Goal: Task Accomplishment & Management: Manage account settings

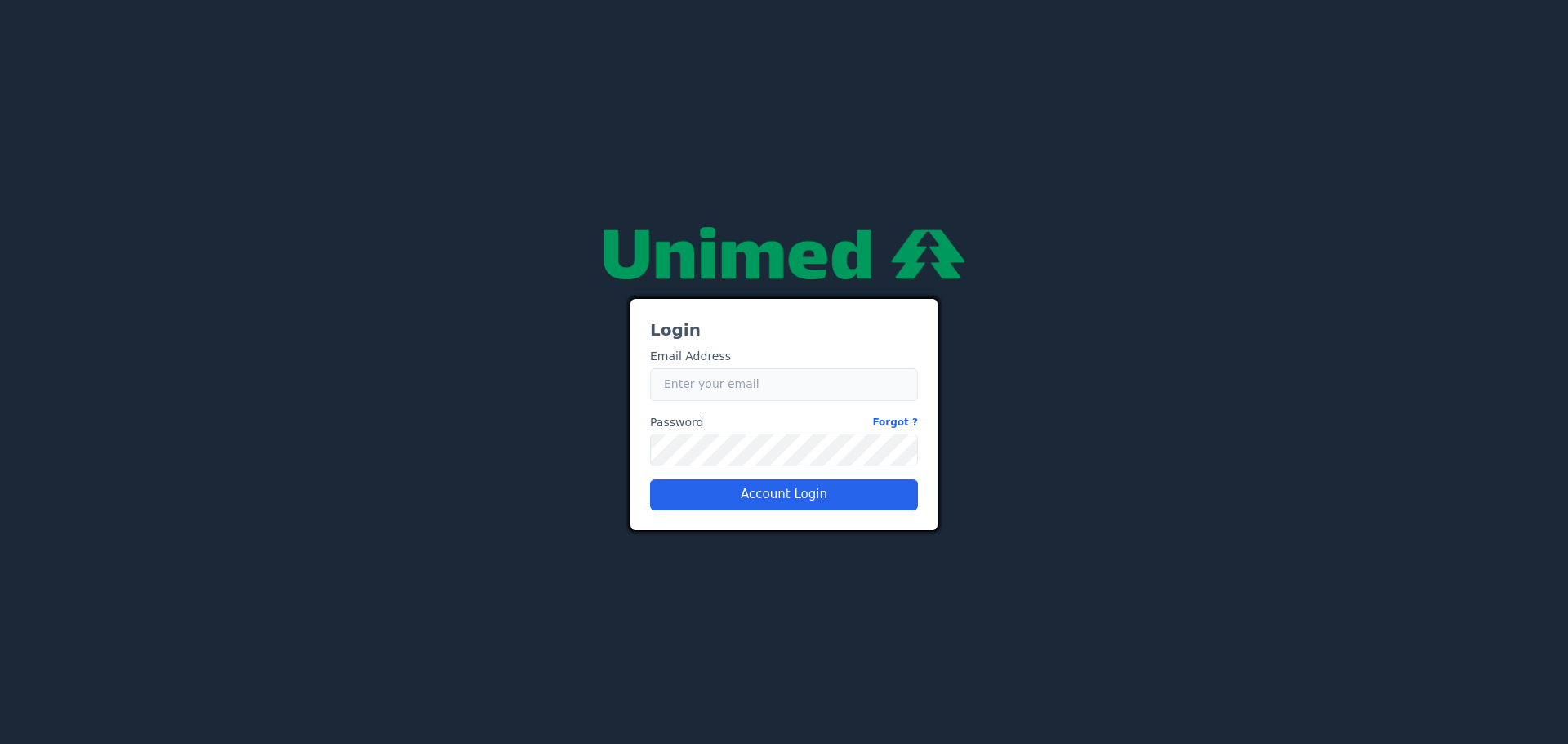
click at [788, 383] on input "Email" at bounding box center [784, 385] width 268 height 33
click at [752, 387] on input "Email" at bounding box center [784, 385] width 268 height 33
type input "[EMAIL_ADDRESS][PERSON_NAME][DOMAIN_NAME]"
click at [800, 484] on button "Account Login" at bounding box center [784, 495] width 268 height 31
click at [712, 400] on input "Email" at bounding box center [784, 385] width 268 height 33
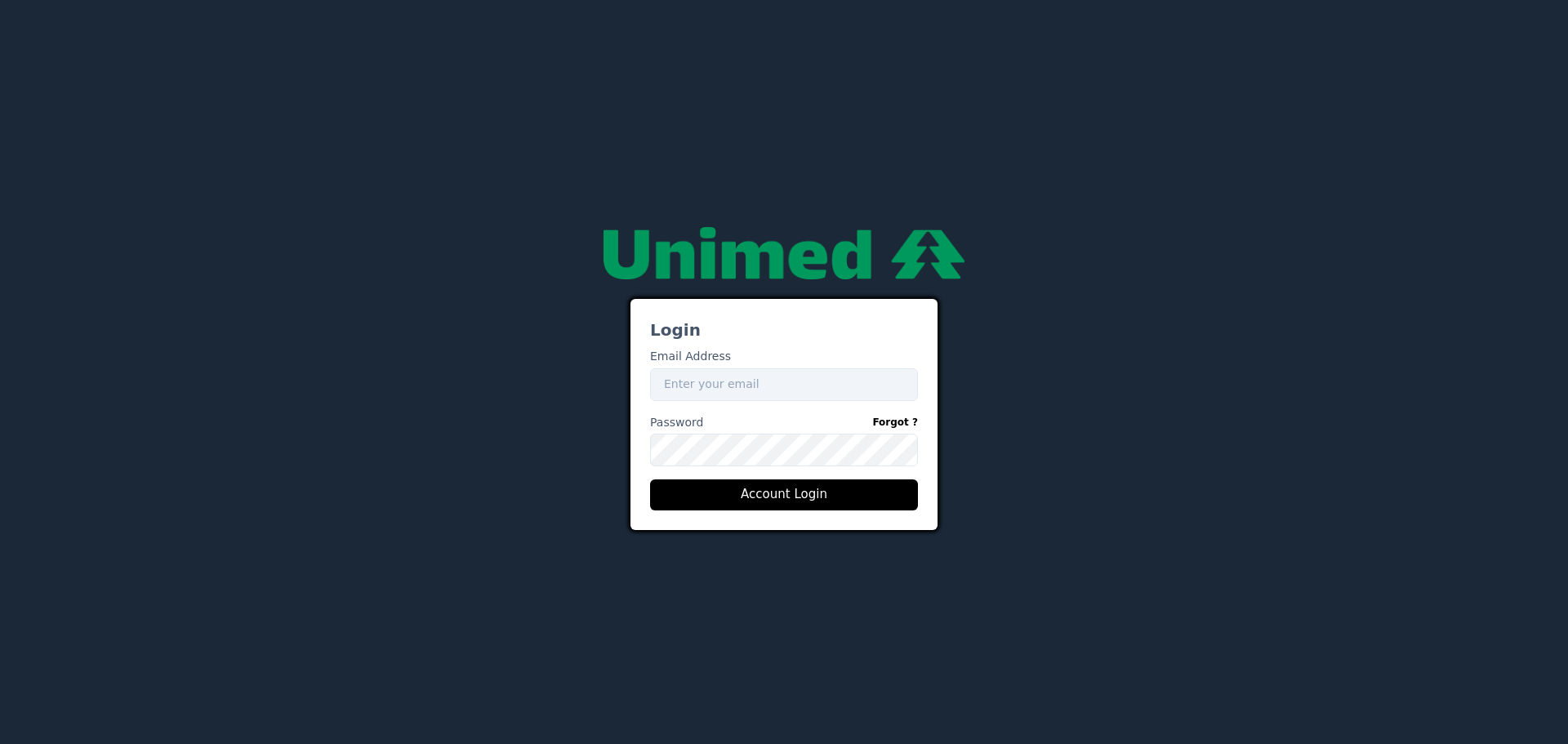
click at [474, 455] on div "Login Email Address Email Password Forgot ? Password Account Login" at bounding box center [784, 372] width 980 height 316
click at [696, 395] on input "Email" at bounding box center [784, 385] width 268 height 33
